Goal: Information Seeking & Learning: Check status

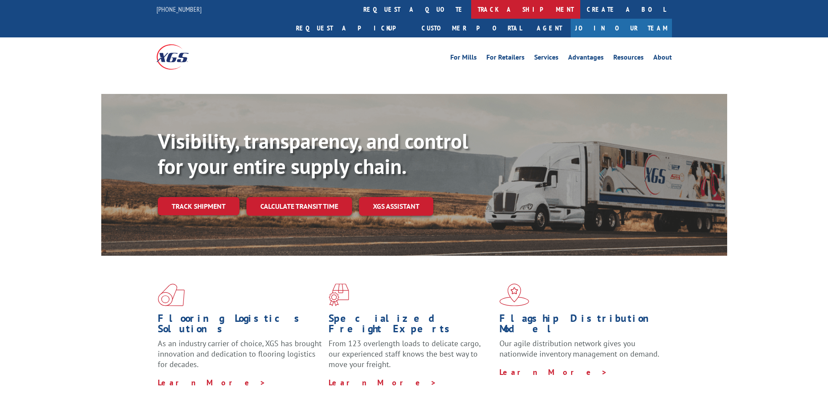
click at [471, 11] on link "track a shipment" at bounding box center [525, 9] width 109 height 19
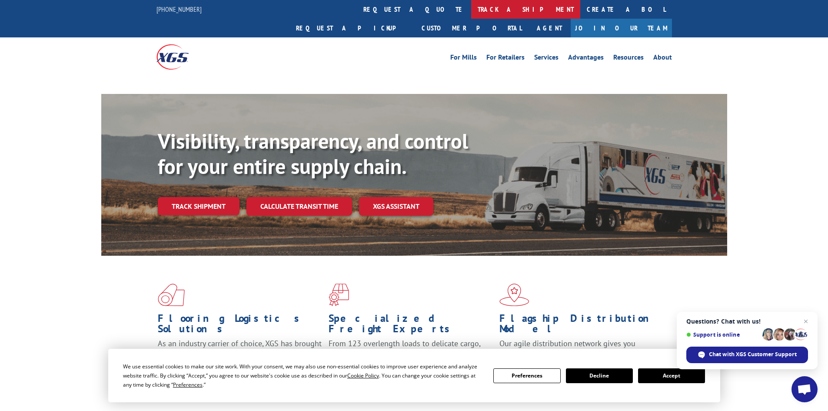
click at [471, 13] on link "track a shipment" at bounding box center [525, 9] width 109 height 19
drag, startPoint x: 806, startPoint y: 321, endPoint x: 785, endPoint y: 321, distance: 21.3
click at [805, 320] on span "Close chat" at bounding box center [806, 321] width 10 height 10
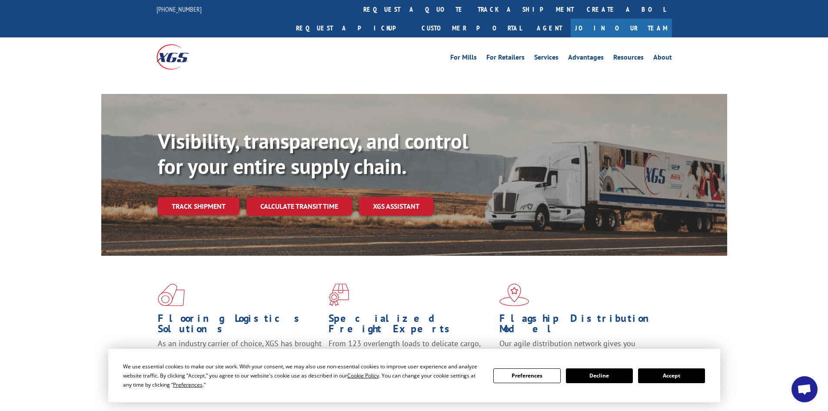
click at [665, 371] on button "Accept" at bounding box center [671, 375] width 67 height 15
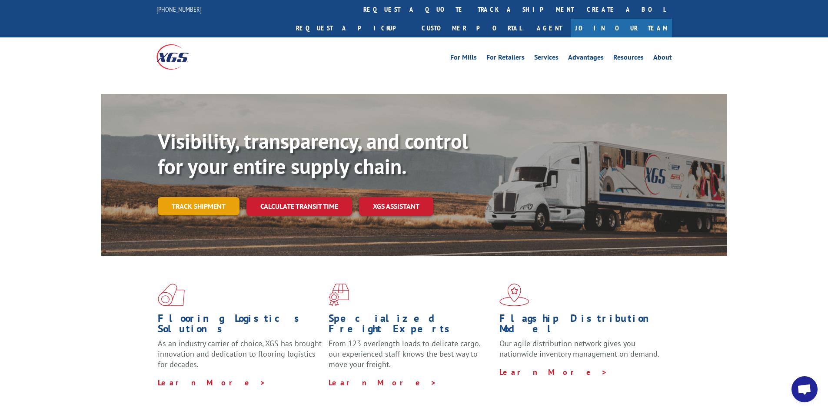
click at [203, 197] on link "Track shipment" at bounding box center [199, 206] width 82 height 18
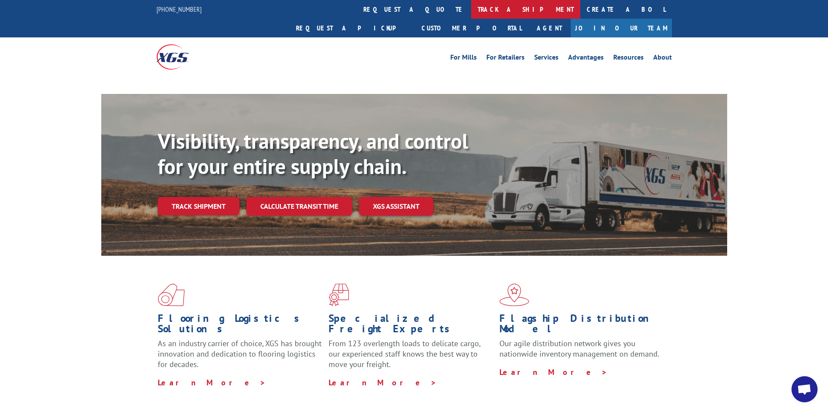
click at [471, 12] on link "track a shipment" at bounding box center [525, 9] width 109 height 19
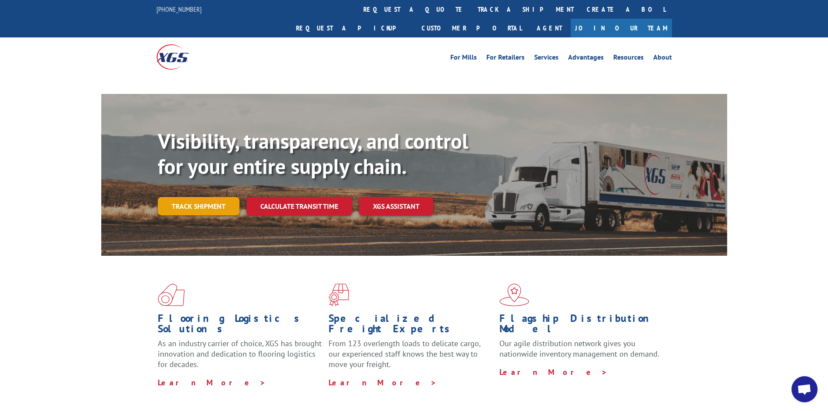
click at [192, 197] on link "Track shipment" at bounding box center [199, 206] width 82 height 18
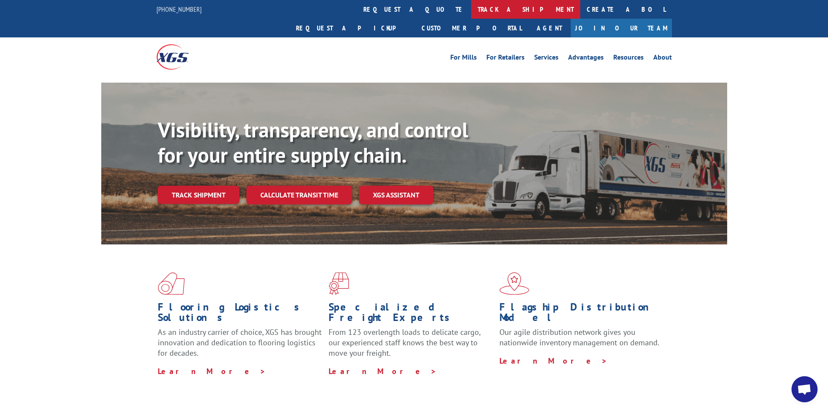
click at [471, 4] on link "track a shipment" at bounding box center [525, 9] width 109 height 19
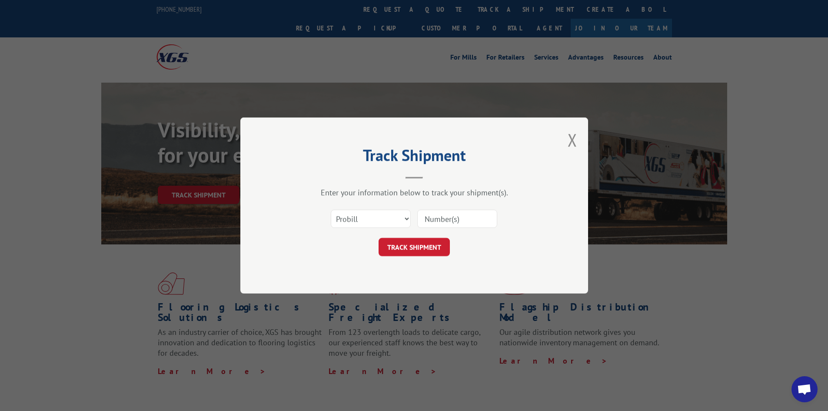
click at [436, 218] on input at bounding box center [457, 218] width 80 height 18
paste input "17517724"
type input "17517724"
click at [422, 243] on button "TRACK SHIPMENT" at bounding box center [414, 247] width 71 height 18
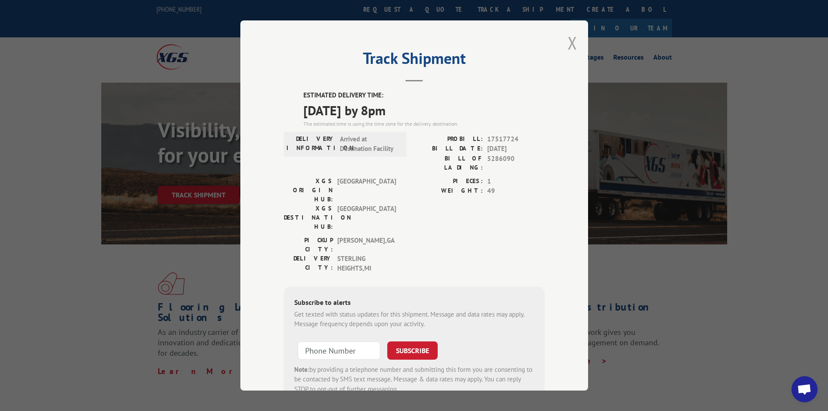
click at [570, 43] on button "Close modal" at bounding box center [573, 42] width 10 height 23
